Goal: Navigation & Orientation: Understand site structure

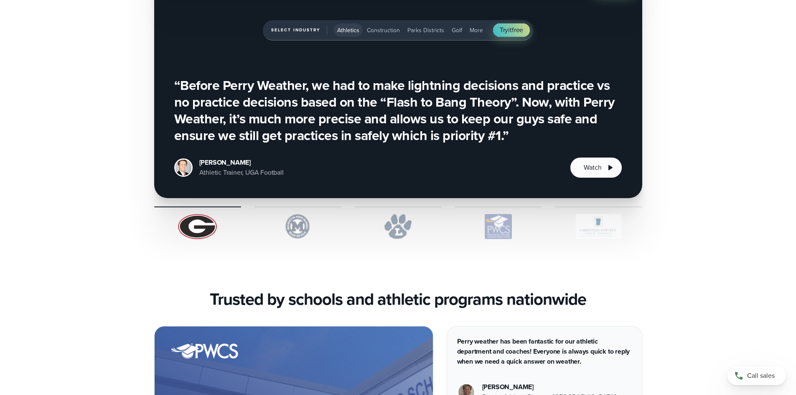
scroll to position [2884, 0]
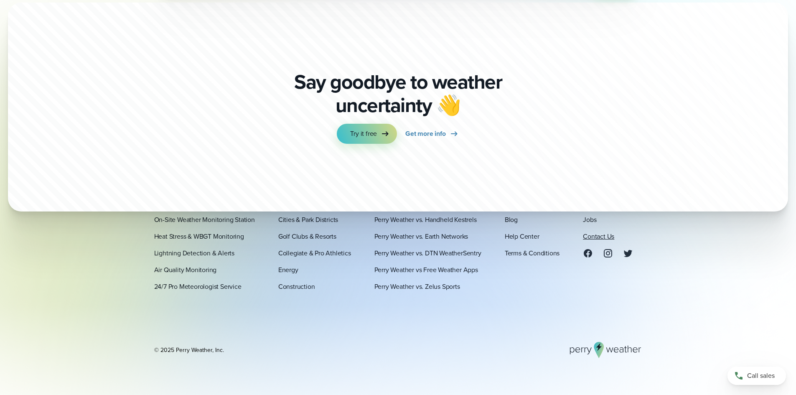
click at [599, 235] on link "Contact Us" at bounding box center [598, 236] width 31 height 10
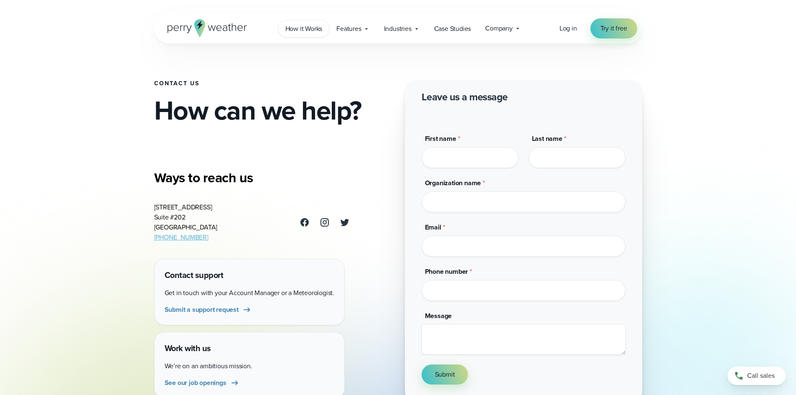
click at [324, 34] on link "How it Works" at bounding box center [303, 28] width 51 height 17
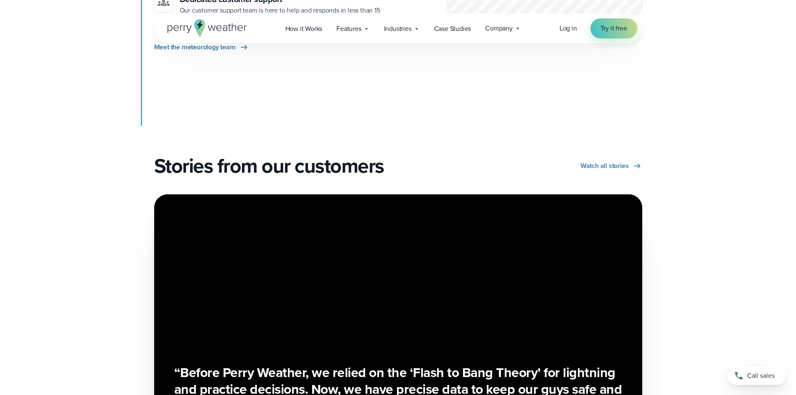
scroll to position [1338, 0]
